Goal: Use online tool/utility: Utilize a website feature to perform a specific function

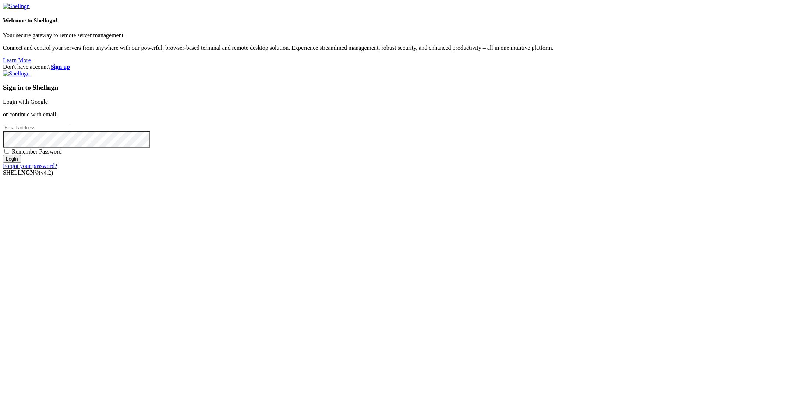
drag, startPoint x: 0, startPoint y: 0, endPoint x: 490, endPoint y: 153, distance: 513.5
click at [48, 105] on link "Login with Google" at bounding box center [25, 102] width 45 height 6
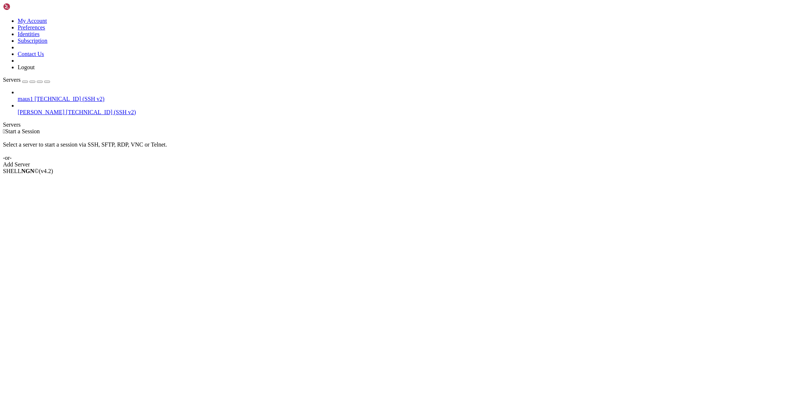
click at [54, 109] on span "[PERSON_NAME]" at bounding box center [41, 112] width 47 height 6
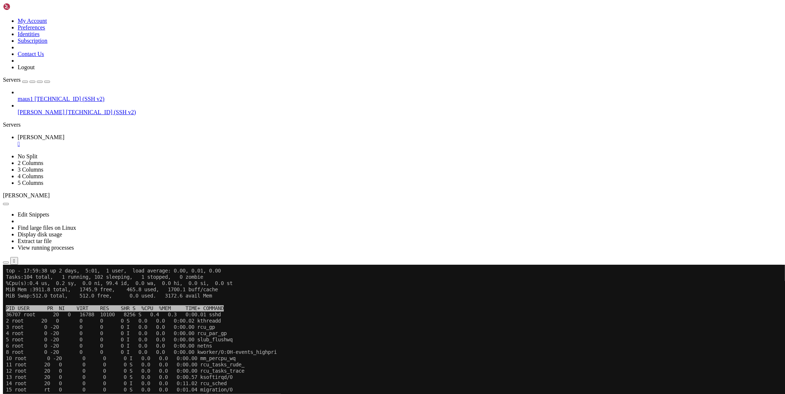
scroll to position [6, 0]
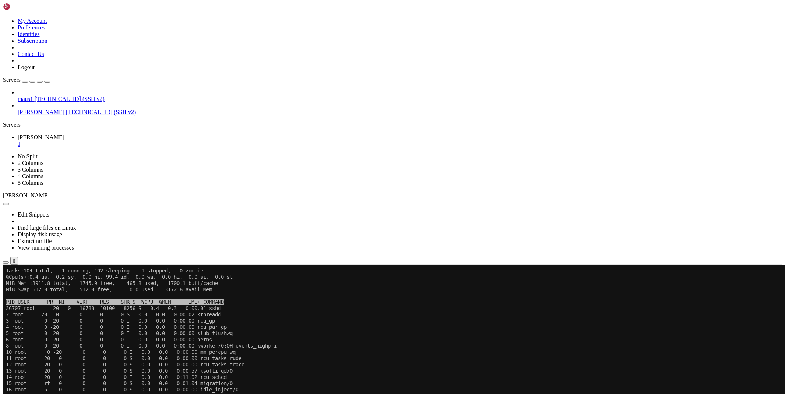
click at [56, 115] on div "maus1 [TECHNICAL_ID] (SSH v2) [PERSON_NAME] [TECHNICAL_ID] (SSH v2)" at bounding box center [392, 102] width 779 height 26
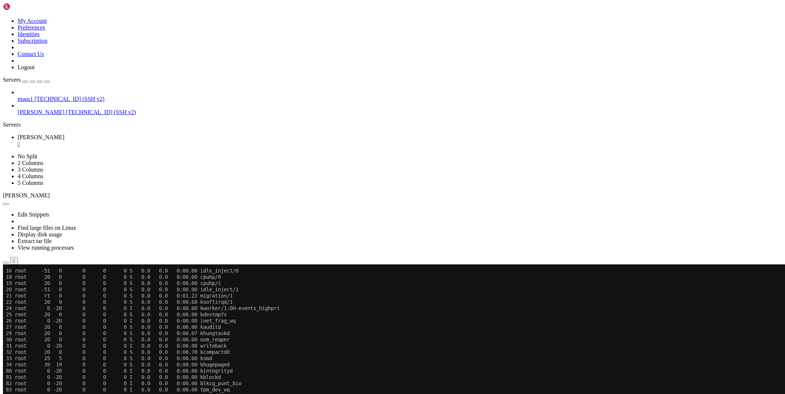
scroll to position [168, 0]
click at [39, 115] on div "maus1 [TECHNICAL_ID] (SSH v2) [PERSON_NAME] [TECHNICAL_ID] (SSH v2)" at bounding box center [392, 102] width 779 height 26
click at [86, 291] on div "SHELL NGN © (v 4.2 ) [TECHNICAL_ID] Connected" at bounding box center [392, 281] width 779 height 20
click at [124, 141] on div "" at bounding box center [400, 144] width 764 height 7
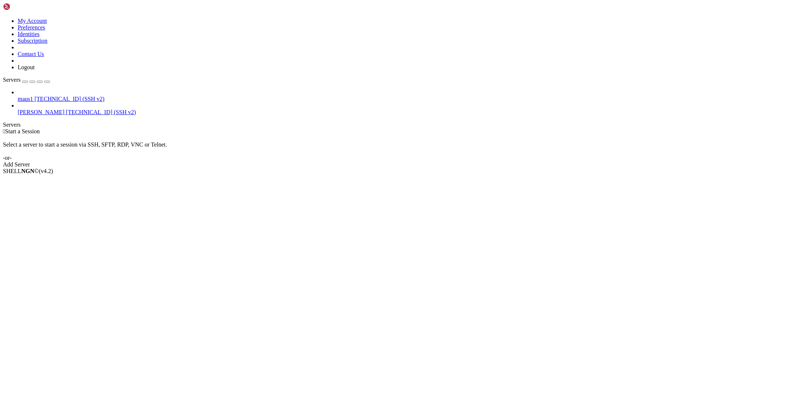
click at [18, 96] on link "maus1 [TECHNICAL_ID] (SSH v2)" at bounding box center [400, 99] width 764 height 7
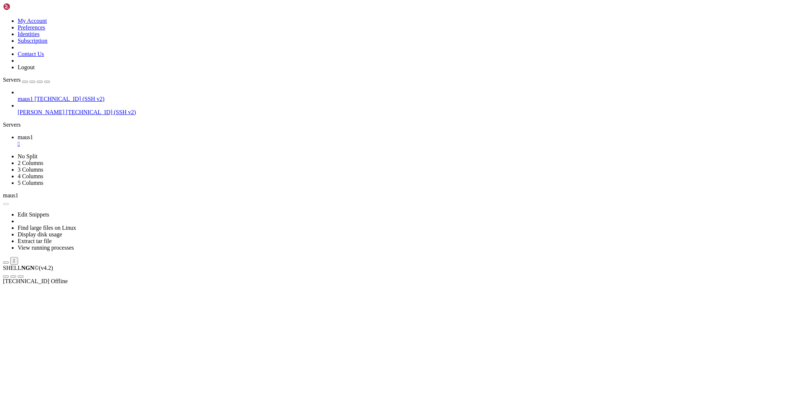
scroll to position [0, 0]
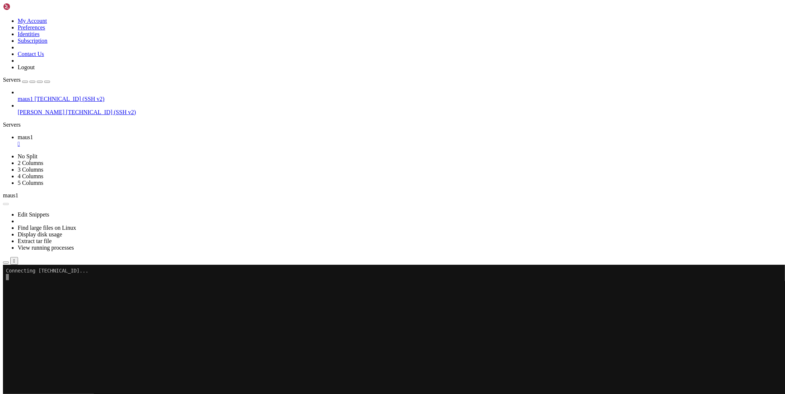
click at [6, 262] on icon "button" at bounding box center [6, 262] width 0 height 0
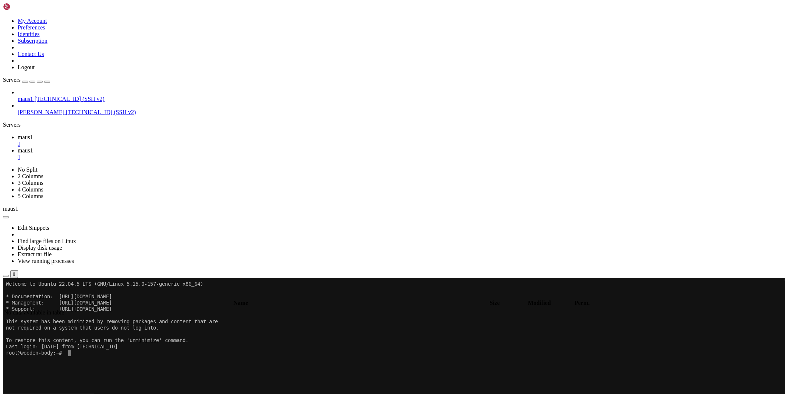
type input "/root"
click at [103, 134] on link "maus1 " at bounding box center [400, 140] width 764 height 13
click at [167, 154] on div "" at bounding box center [400, 157] width 764 height 7
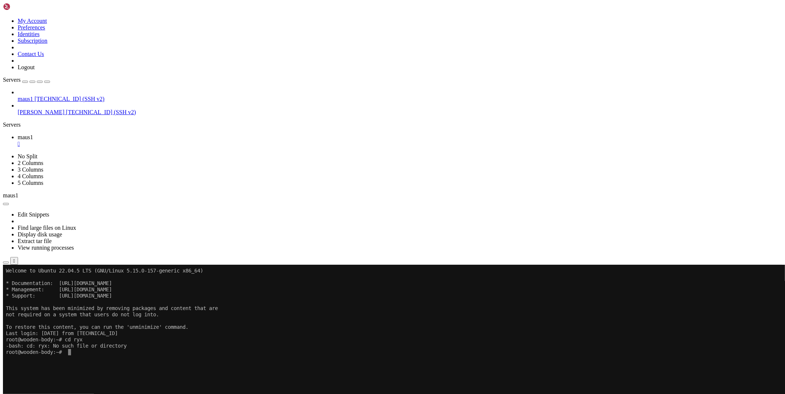
click at [125, 141] on div "" at bounding box center [400, 144] width 764 height 7
